Goal: Task Accomplishment & Management: Complete application form

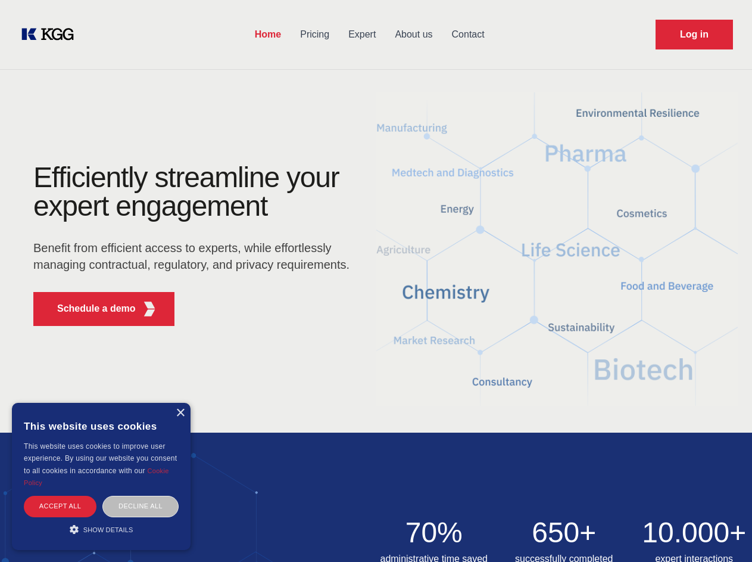
click at [376, 281] on div "Efficiently streamline your expert engagement Benefit from efficient access to …" at bounding box center [195, 249] width 362 height 172
click at [89, 309] on p "Schedule a demo" at bounding box center [96, 308] width 79 height 14
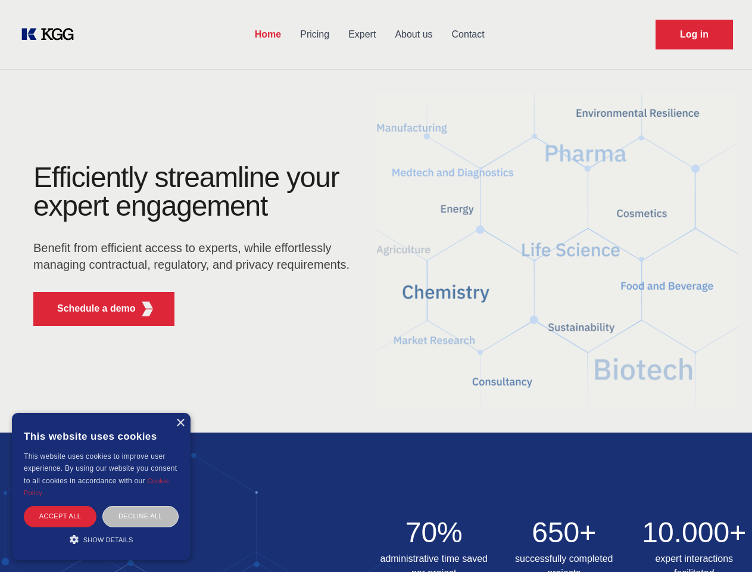
click at [180, 413] on div "× This website uses cookies This website uses cookies to improve user experienc…" at bounding box center [101, 486] width 179 height 147
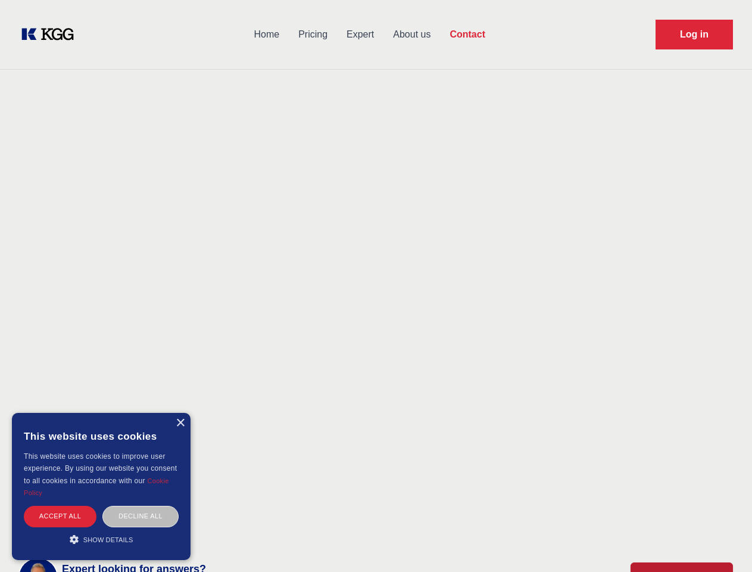
click at [60, 506] on div "Accept all" at bounding box center [60, 516] width 73 height 21
click at [141, 506] on body "Home Pricing Expert About us Contact Log in Contact Any questions or remarks? J…" at bounding box center [376, 523] width 752 height 1047
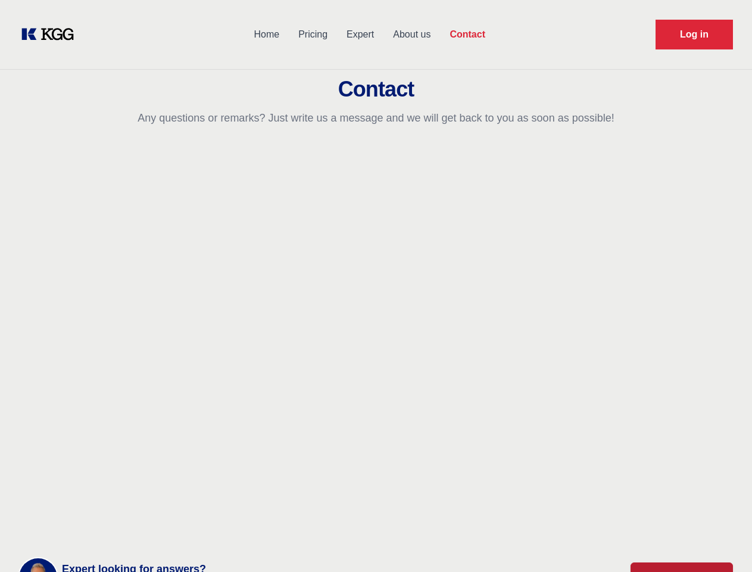
click at [101, 529] on main "Contact Any questions or remarks? Just write us a message and we will get back …" at bounding box center [376, 310] width 752 height 620
